Goal: Task Accomplishment & Management: Manage account settings

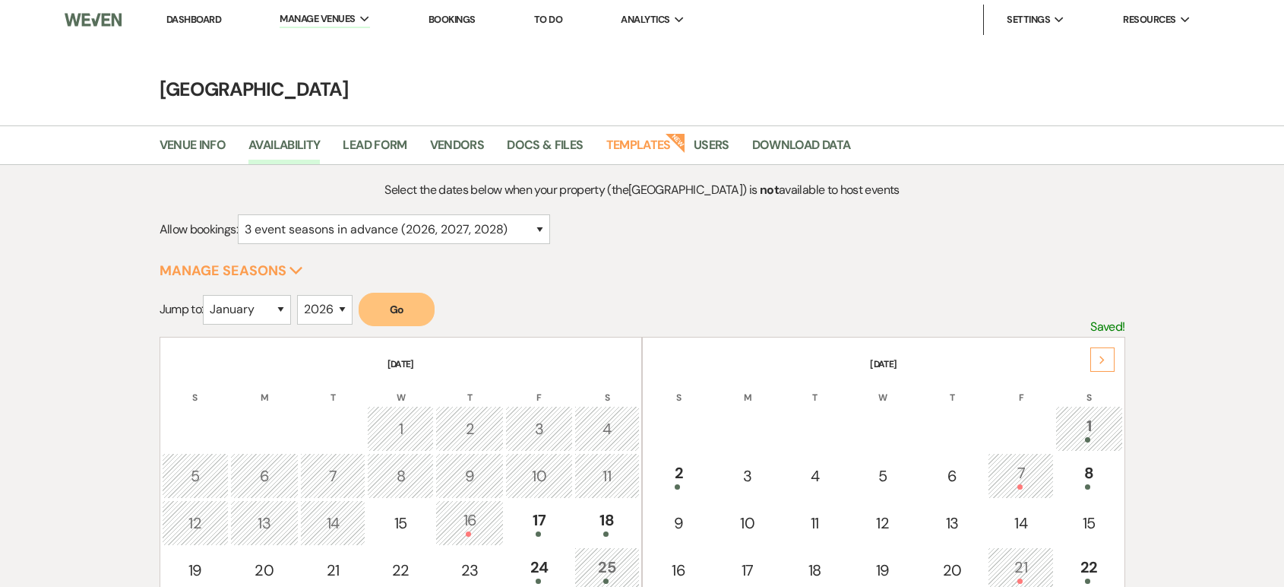
select select "3"
select select "2026"
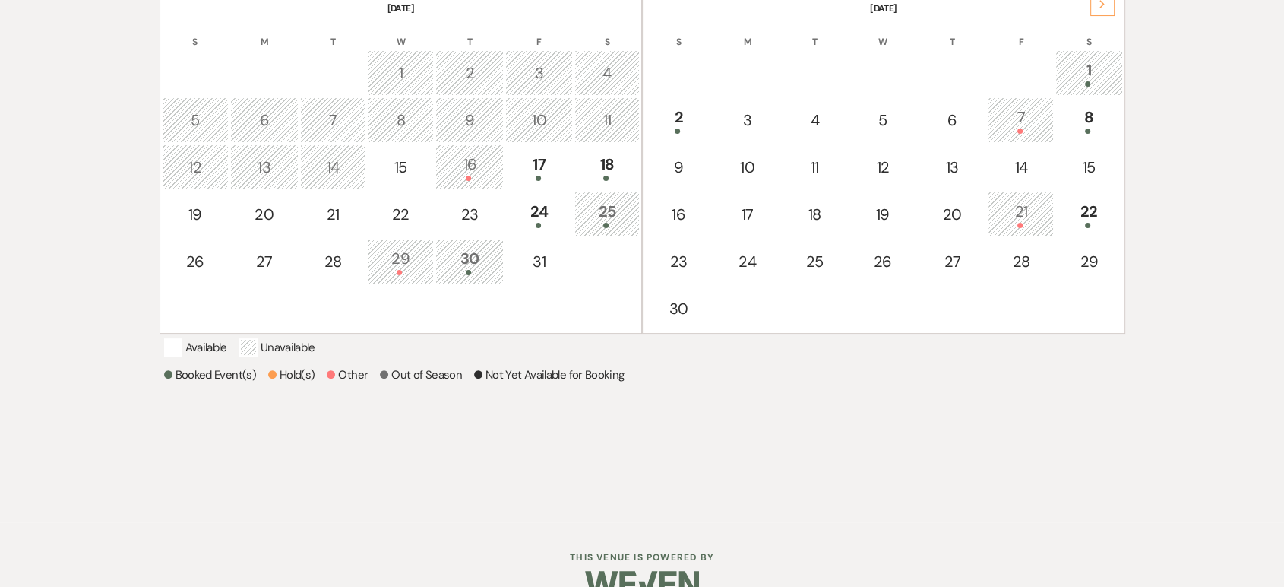
scroll to position [201, 0]
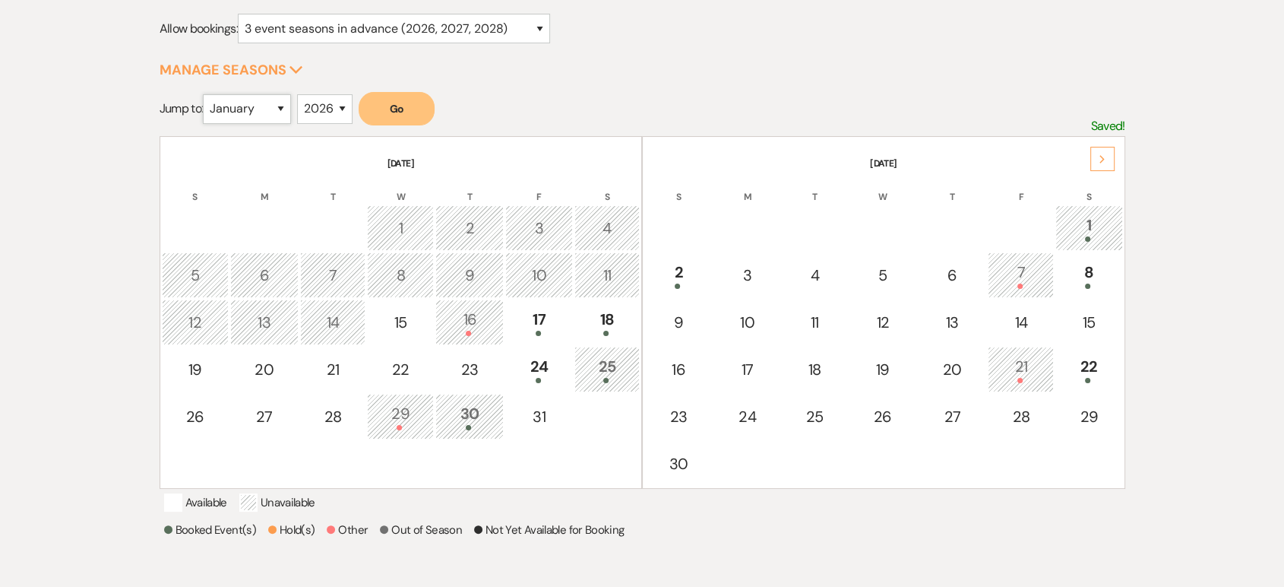
click at [278, 96] on select "January February March April May June July August September October November De…" at bounding box center [247, 109] width 88 height 30
click at [207, 94] on select "January February March April May June July August September October November De…" at bounding box center [247, 109] width 88 height 30
click at [232, 107] on select "January February March April May June July August September October November De…" at bounding box center [247, 109] width 88 height 30
select select "11"
click at [207, 94] on select "January February March April May June July August September October November De…" at bounding box center [247, 109] width 88 height 30
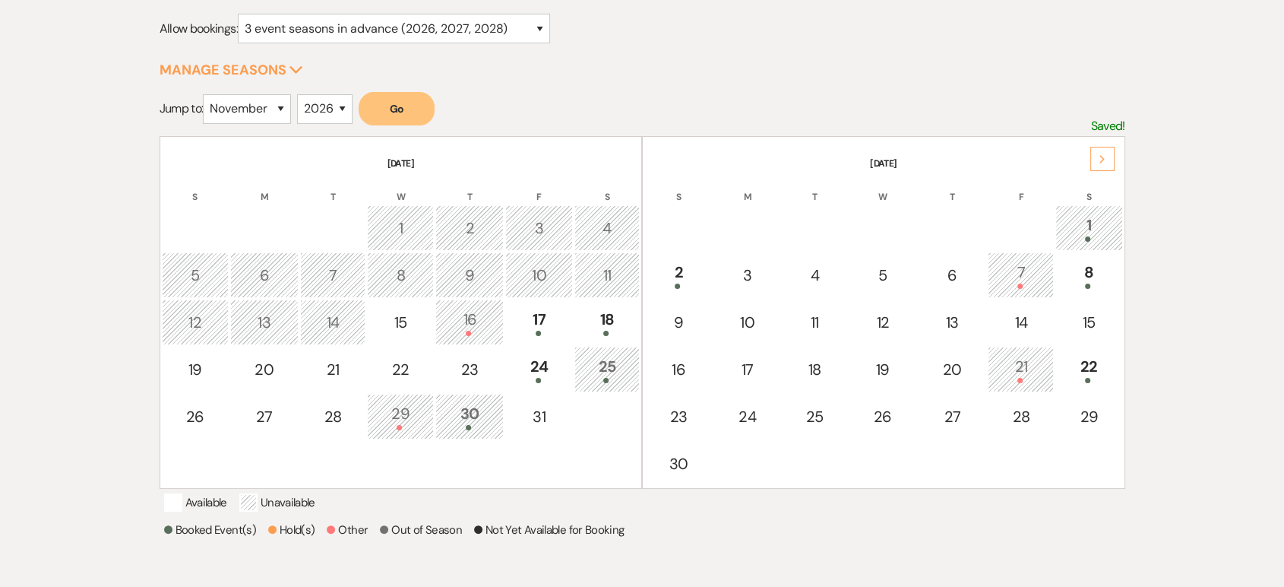
click at [399, 108] on button "Go" at bounding box center [397, 108] width 76 height 33
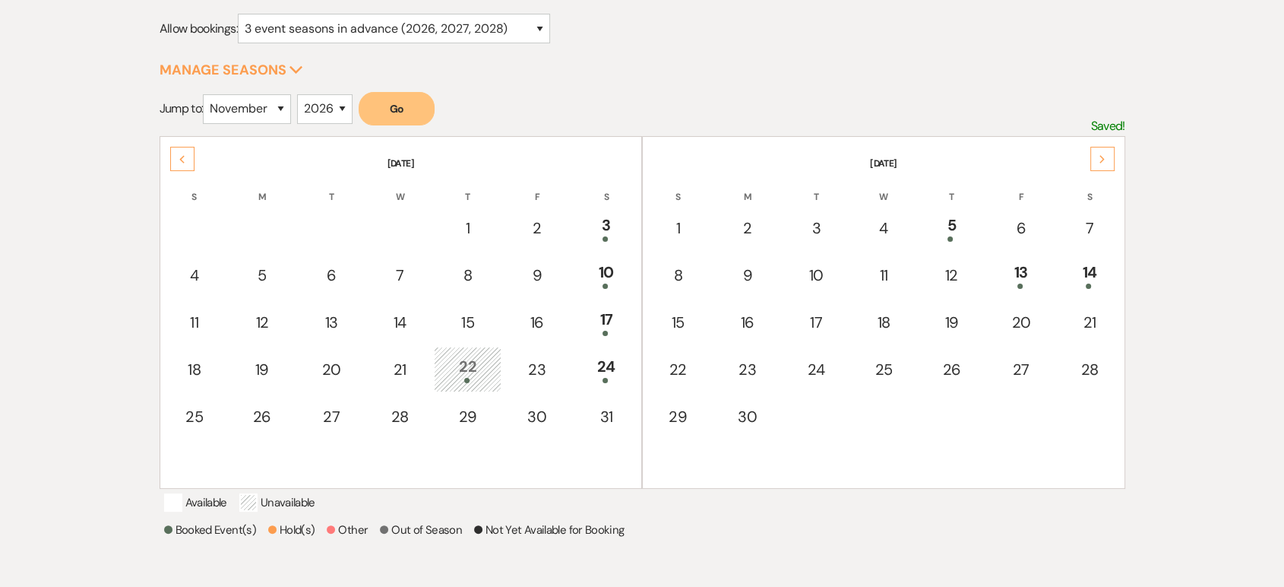
click at [1093, 166] on div "Next" at bounding box center [1102, 159] width 24 height 24
